Goal: Transaction & Acquisition: Purchase product/service

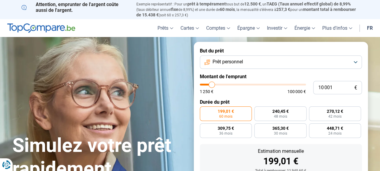
click at [354, 60] on button "Prêt personnel" at bounding box center [281, 61] width 162 height 13
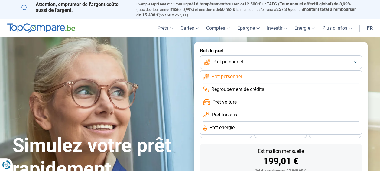
click at [237, 77] on span "Prêt personnel" at bounding box center [226, 76] width 31 height 7
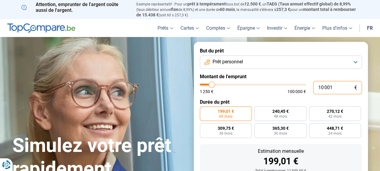
drag, startPoint x: 341, startPoint y: 88, endPoint x: 308, endPoint y: 87, distance: 33.6
click at [308, 87] on div "10 001 € 1 250 € 100 000 €" at bounding box center [281, 87] width 162 height 13
drag, startPoint x: 341, startPoint y: 88, endPoint x: 291, endPoint y: 90, distance: 49.6
click at [291, 90] on div "10 001 € 1 250 € 100 000 €" at bounding box center [281, 87] width 162 height 13
type input "5"
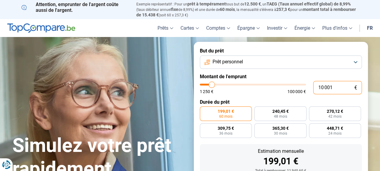
type input "1250"
type input "50"
type input "1250"
type input "500"
type input "1250"
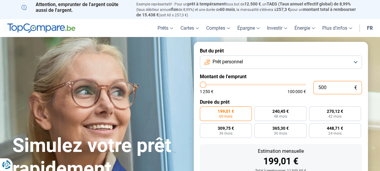
type input "5 000"
type input "5000"
type input "50 000"
type input "50000"
radio input "false"
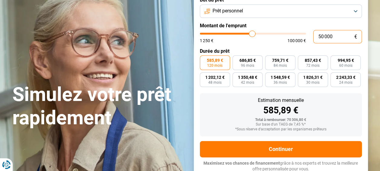
scroll to position [53, 0]
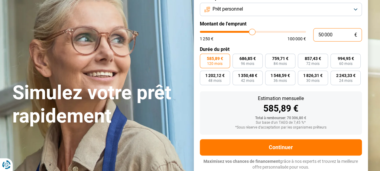
drag, startPoint x: 334, startPoint y: 33, endPoint x: 310, endPoint y: 34, distance: 24.3
click at [310, 34] on div "50 000 € 1 250 € 100 000 €" at bounding box center [281, 34] width 162 height 13
type input "4"
type input "1250"
type input "48"
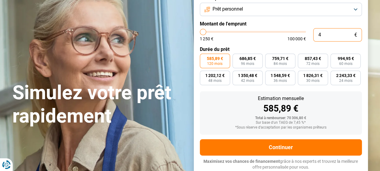
type input "1250"
type input "480"
type input "1250"
type input "4 800"
type input "4750"
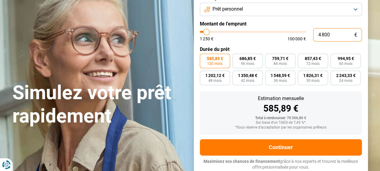
type input "48 000"
type input "48000"
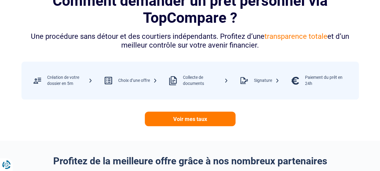
scroll to position [264, 0]
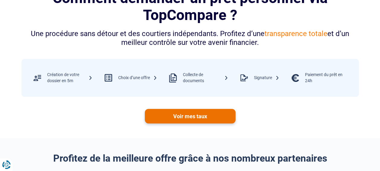
type input "48 000"
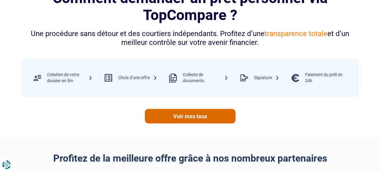
click at [185, 115] on link "Voir mes taux" at bounding box center [190, 116] width 91 height 15
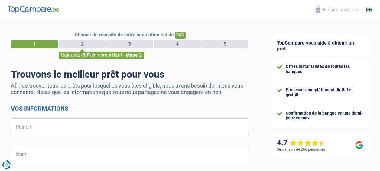
select select "32"
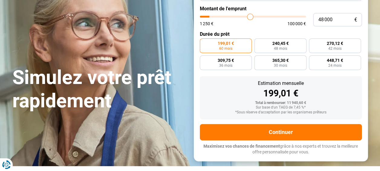
scroll to position [70, 0]
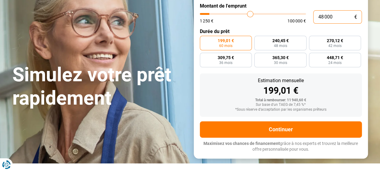
click at [335, 14] on input "48 000" at bounding box center [337, 16] width 49 height 13
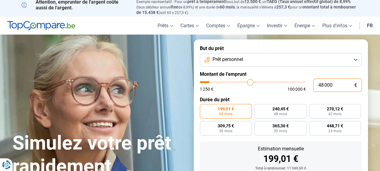
scroll to position [0, 0]
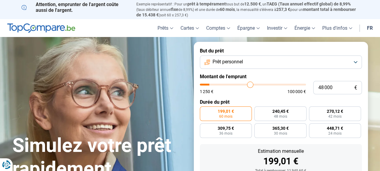
type input "10 001"
type input "10000"
radio input "false"
click at [256, 59] on button "Prêt personnel" at bounding box center [281, 61] width 162 height 13
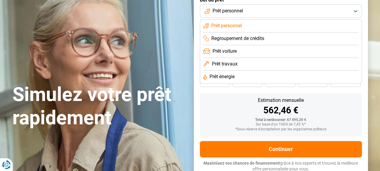
scroll to position [53, 0]
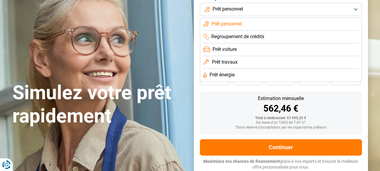
click at [233, 26] on span "Prêt personnel" at bounding box center [226, 24] width 31 height 7
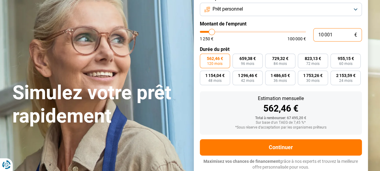
drag, startPoint x: 341, startPoint y: 34, endPoint x: 275, endPoint y: 33, distance: 65.3
click at [275, 33] on div "10 001 € 1 250 € 100 000 €" at bounding box center [281, 34] width 162 height 13
type input "10000"
radio input "true"
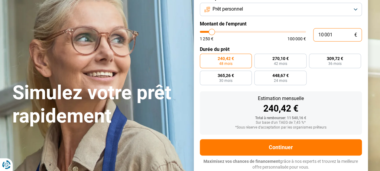
type input "4"
type input "1250"
type input "48"
type input "1250"
type input "480"
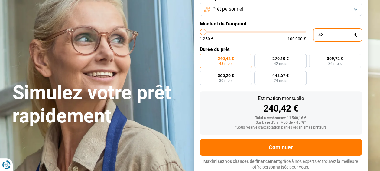
type input "1250"
type input "4 800"
type input "4750"
type input "48 000"
type input "48000"
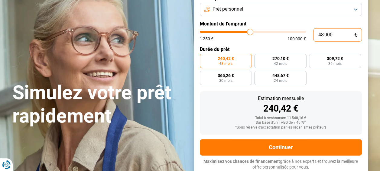
type input "48 000"
radio input "false"
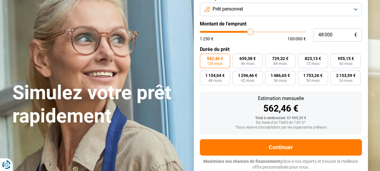
click at [255, 41] on div "1 250 € 100 000 €" at bounding box center [253, 39] width 106 height 4
click at [223, 64] on label "562,46 € 120 mois" at bounding box center [215, 61] width 30 height 15
click at [204, 57] on input "562,46 € 120 mois" at bounding box center [202, 56] width 4 height 4
